Goal: Task Accomplishment & Management: Manage account settings

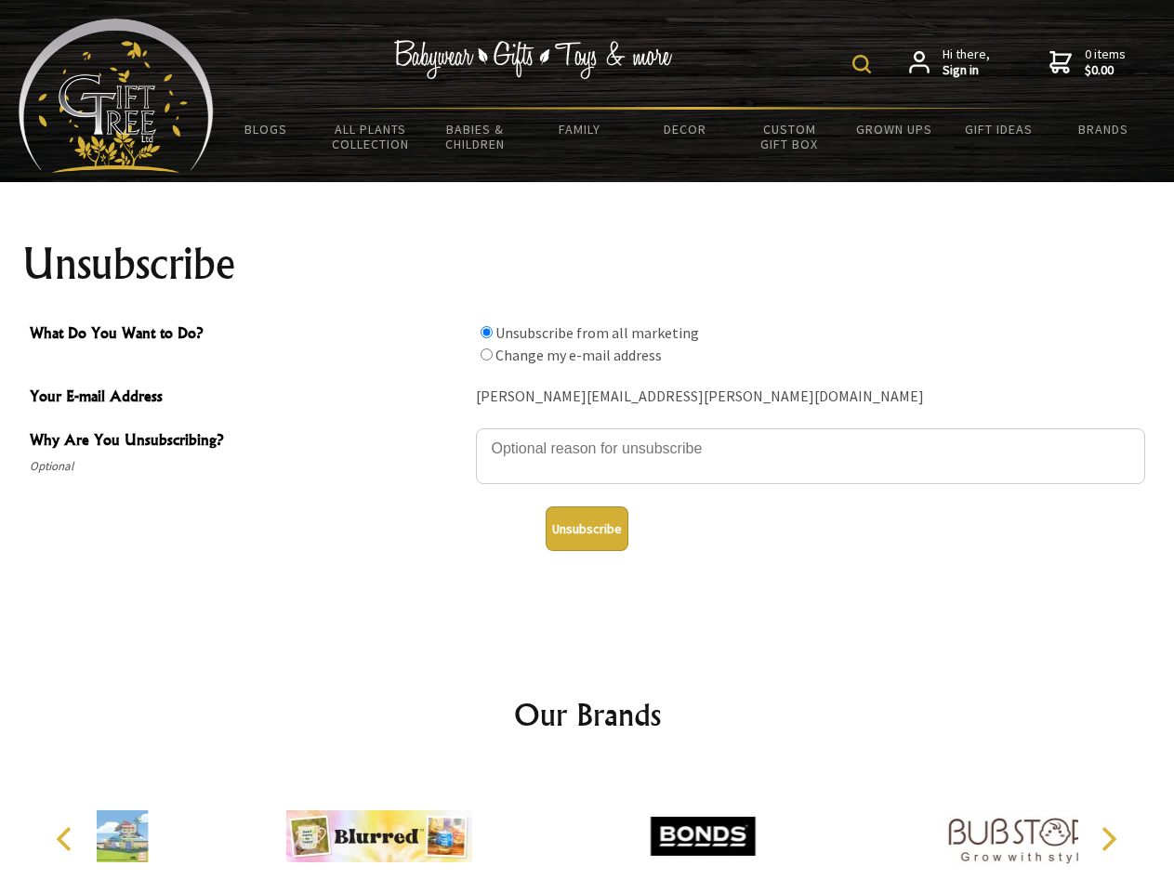
click at [864, 64] on img at bounding box center [861, 64] width 19 height 19
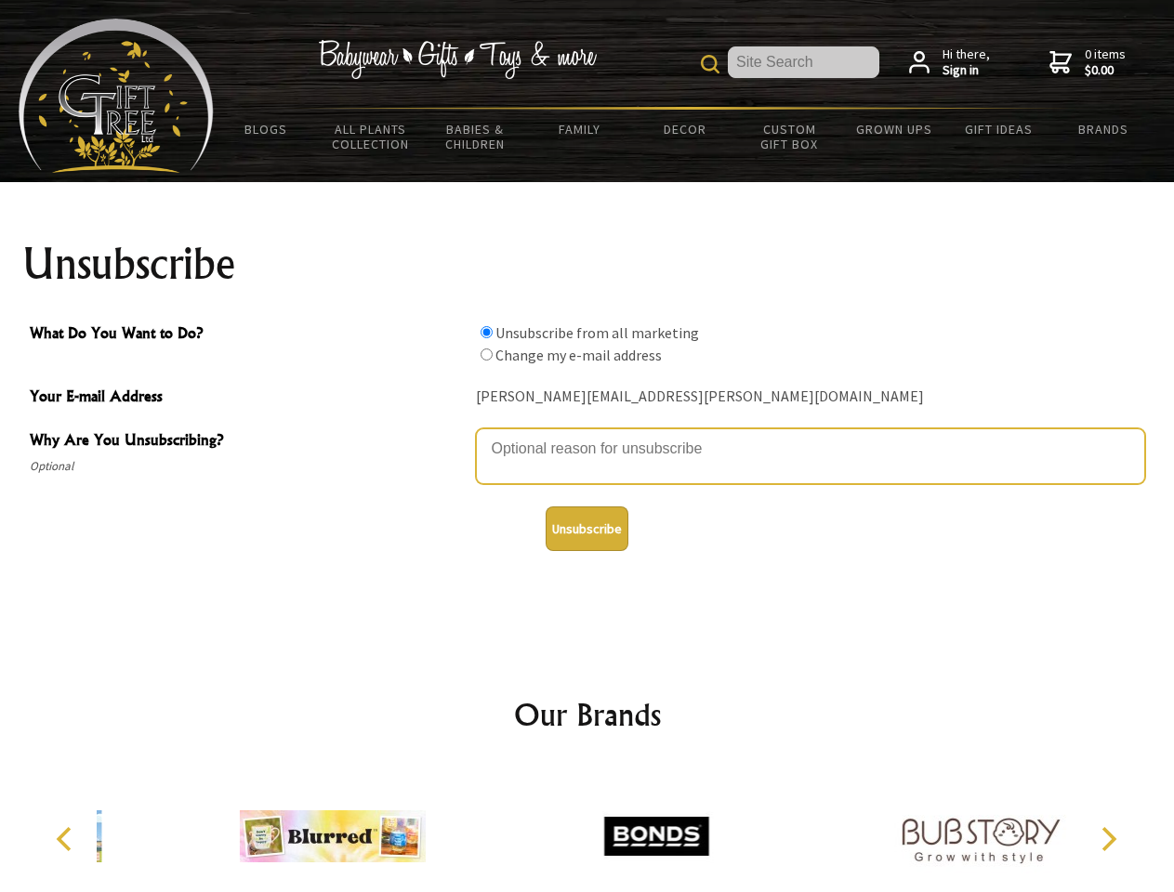
click at [587, 435] on textarea "Why Are You Unsubscribing?" at bounding box center [810, 456] width 669 height 56
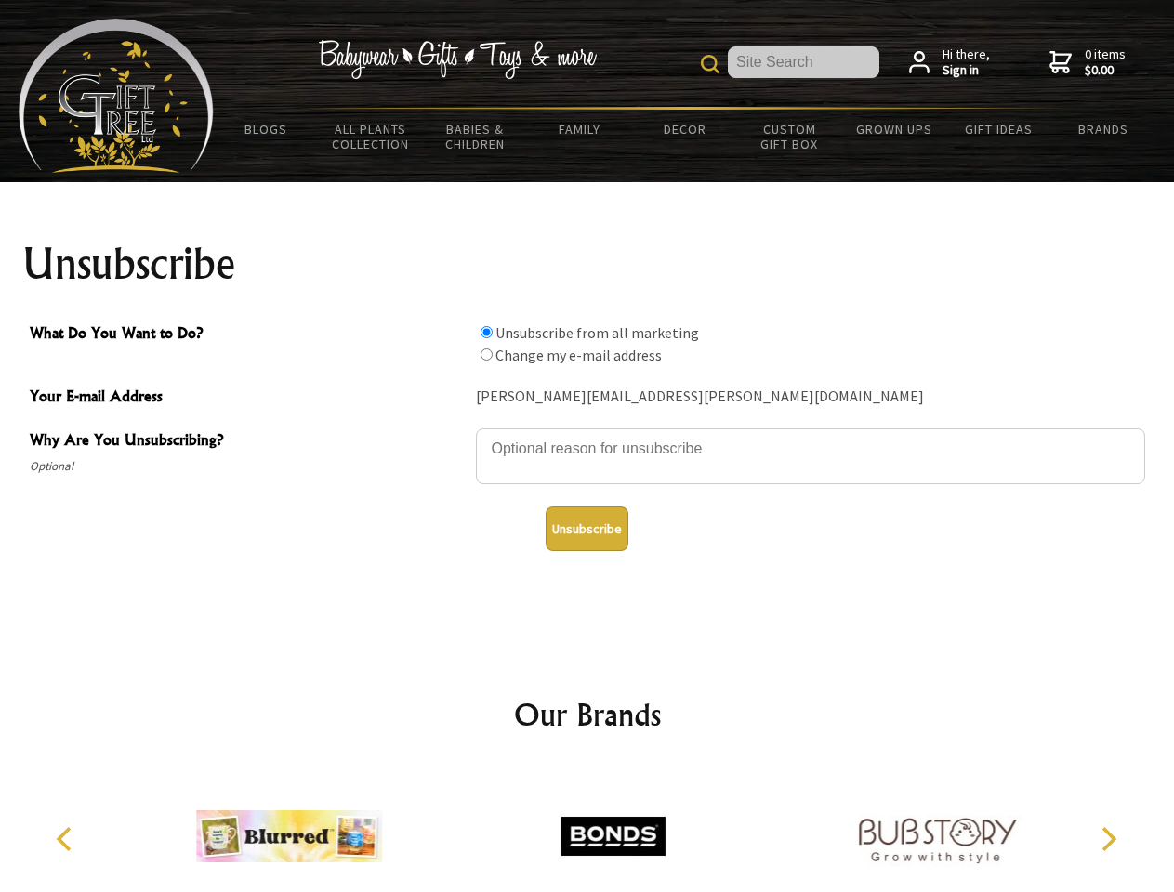
click at [486, 332] on input "What Do You Want to Do?" at bounding box center [486, 332] width 12 height 12
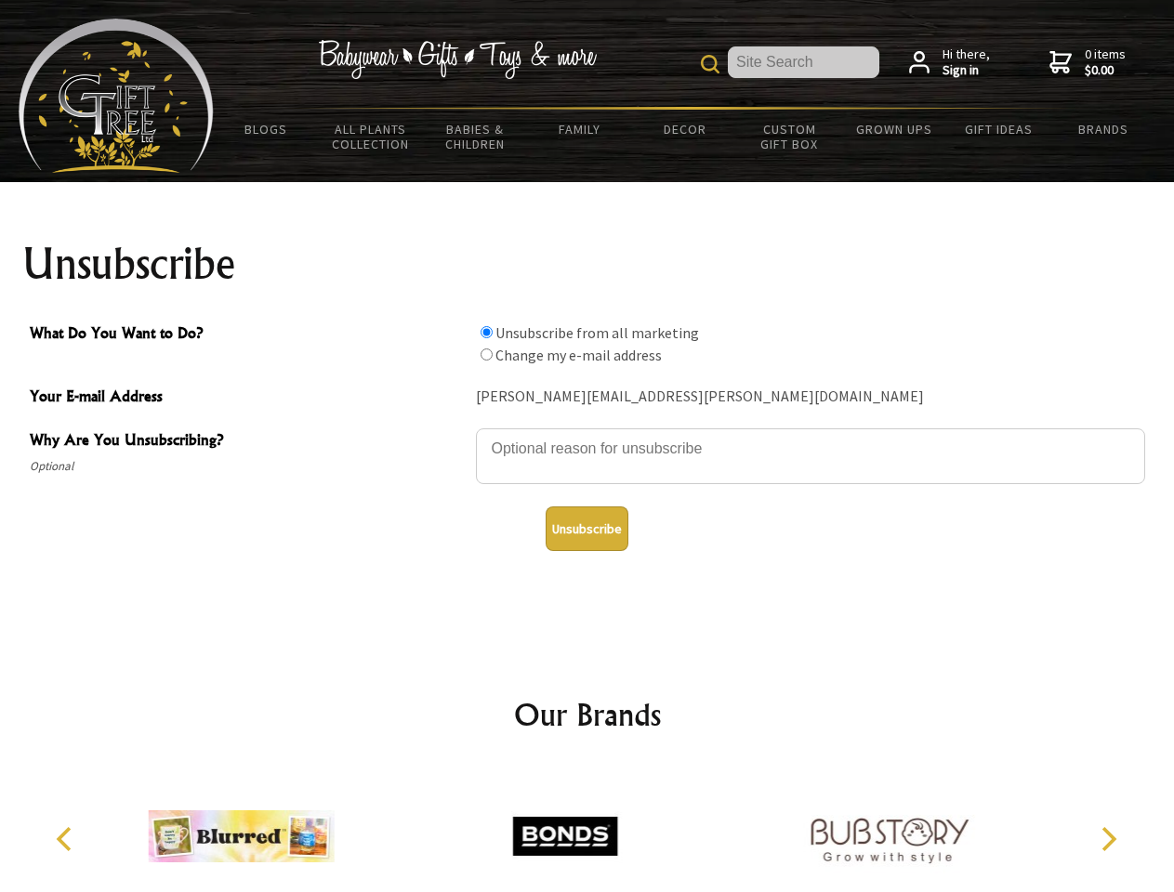
click at [486, 354] on input "What Do You Want to Do?" at bounding box center [486, 354] width 12 height 12
radio input "true"
click at [586, 529] on button "Unsubscribe" at bounding box center [586, 528] width 83 height 45
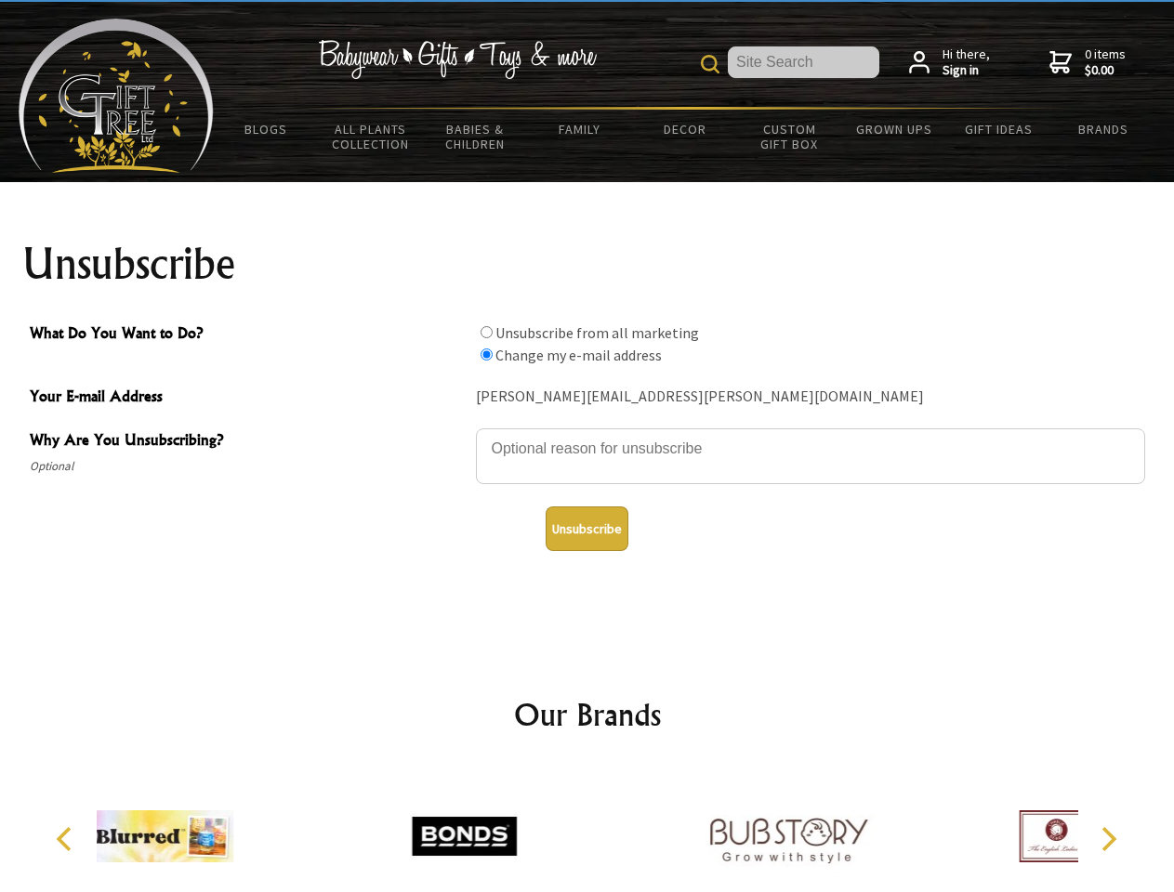
click at [626, 829] on div at bounding box center [787, 839] width 323 height 145
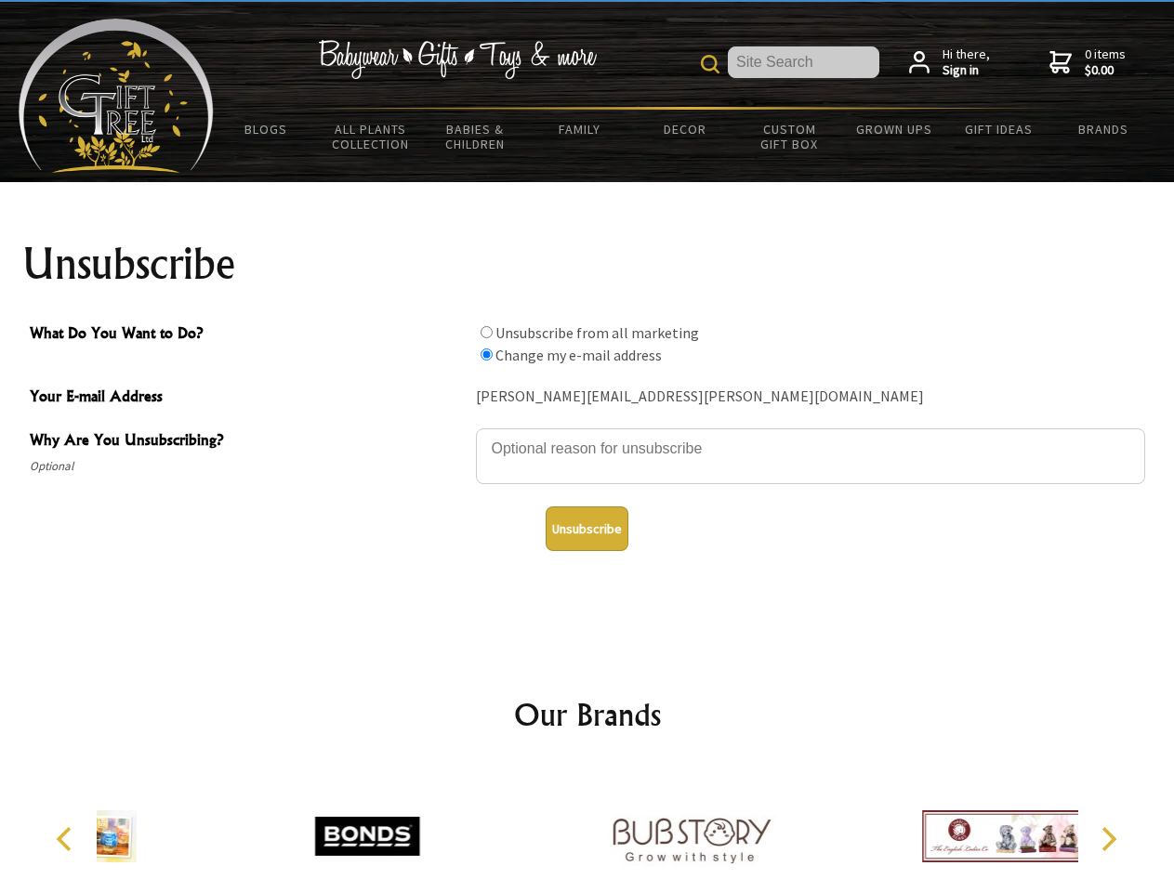
click at [67, 839] on icon "Previous" at bounding box center [66, 839] width 24 height 24
click at [1108, 839] on icon "Next" at bounding box center [1107, 839] width 24 height 24
